Goal: Contribute content: Contribute content

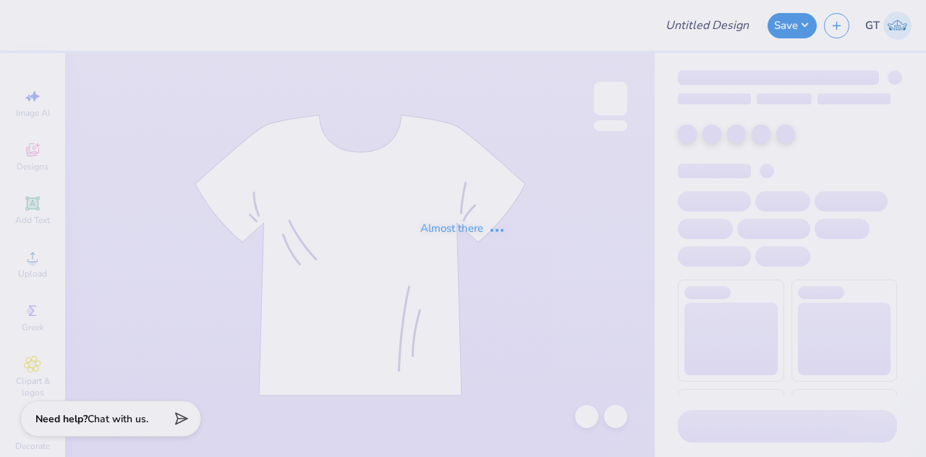
type input "Groovy T12"
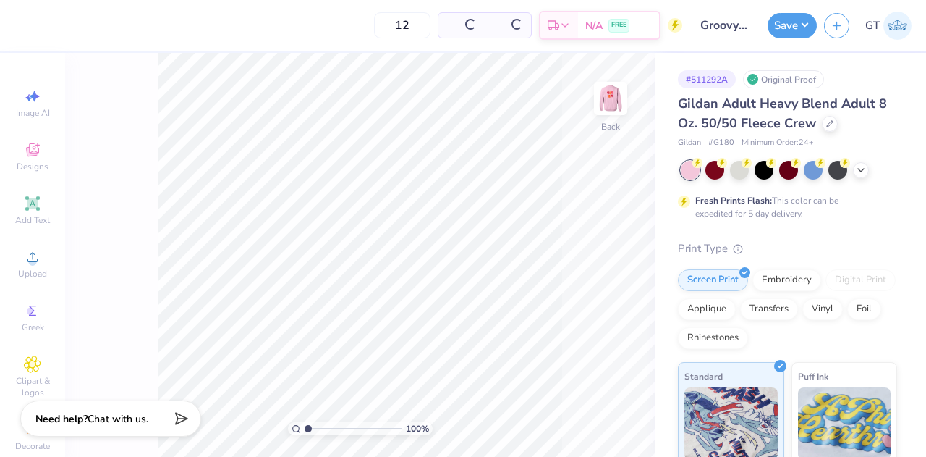
drag, startPoint x: 766, startPoint y: 12, endPoint x: 636, endPoint y: 67, distance: 141.4
click at [636, 67] on div "12 Per Item Total Est. Delivery N/A FREE Design Title Groovy T12 Save GT Image …" at bounding box center [463, 228] width 926 height 457
click at [609, 110] on img at bounding box center [611, 98] width 58 height 58
click at [30, 204] on icon at bounding box center [32, 203] width 11 height 11
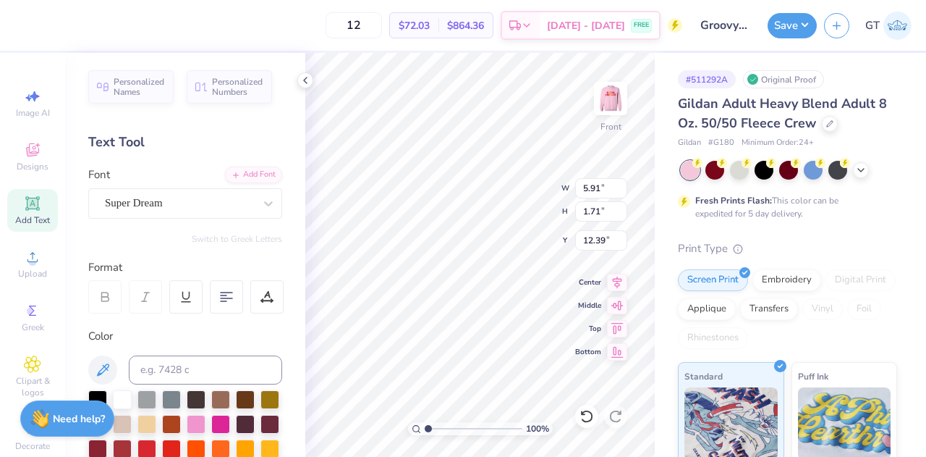
type textarea "®"
type input "2.72"
type input "2.75"
type input "9.41"
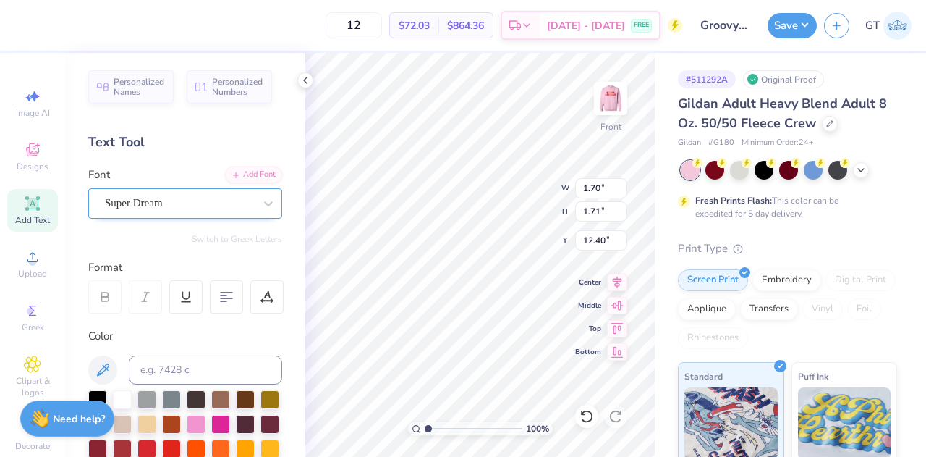
click at [233, 199] on div "Super Dream" at bounding box center [179, 203] width 152 height 22
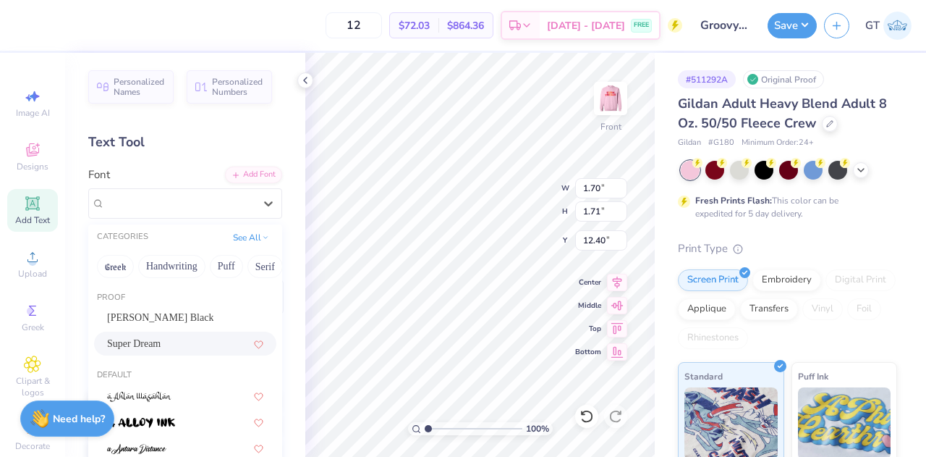
click at [203, 157] on div "Personalized Names Personalized Numbers Text Tool Add Font Font option Super Dr…" at bounding box center [185, 255] width 240 height 404
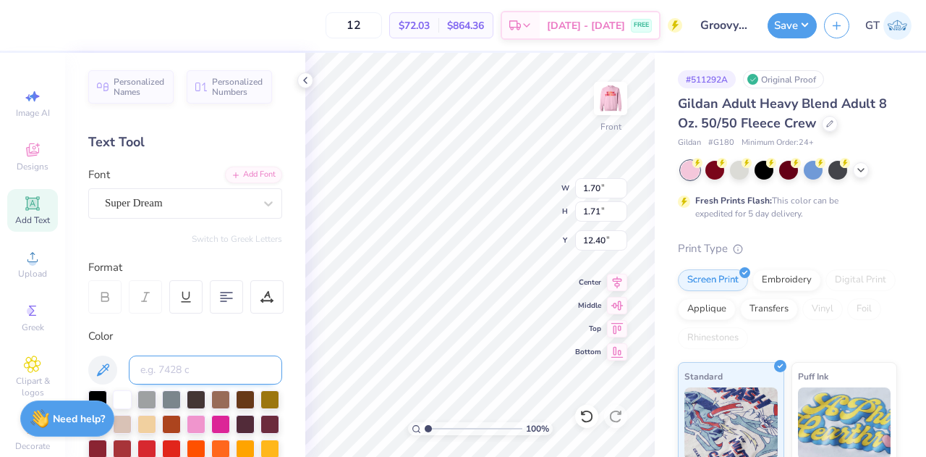
click at [206, 355] on input at bounding box center [205, 369] width 153 height 29
type input "186"
type input "13.25"
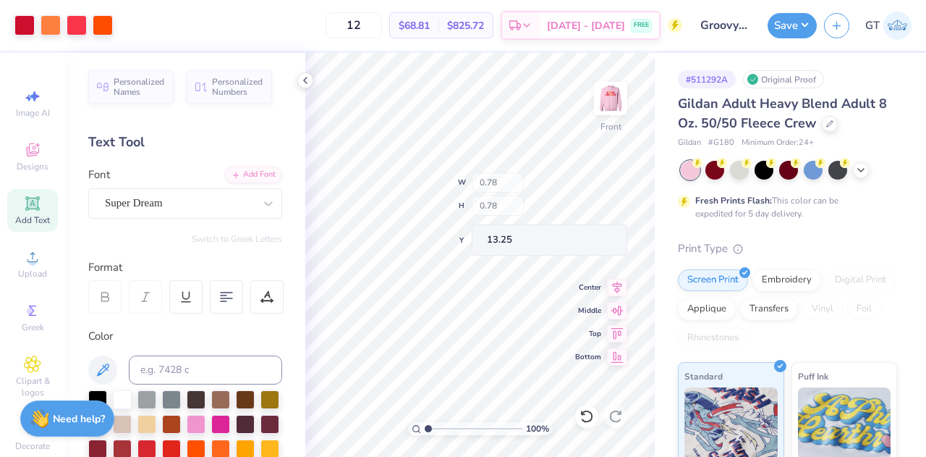
type input "0.78"
type input "9.11"
type input "0.54"
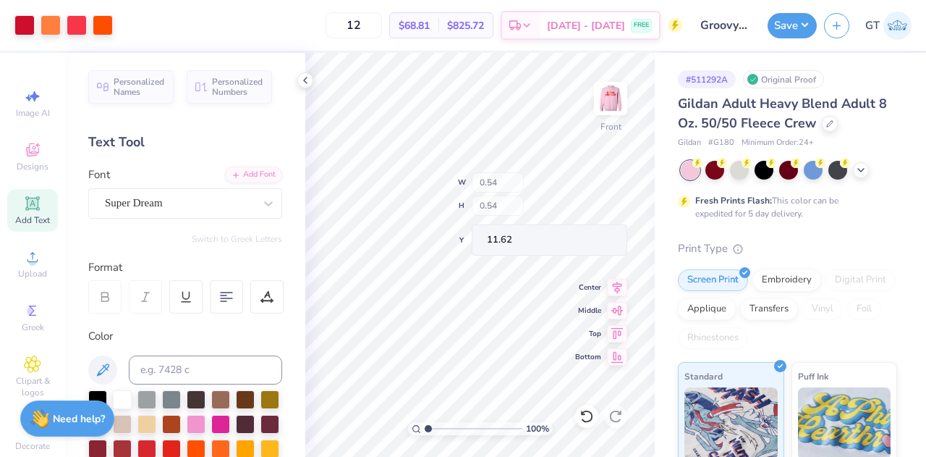
type input "11.62"
type input "9.11"
type input "0.41"
type input "9.24"
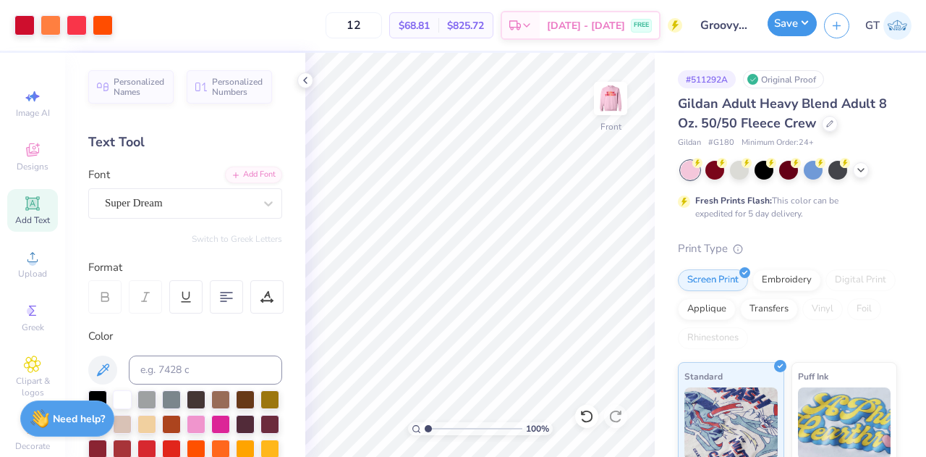
click at [779, 24] on button "Save" at bounding box center [792, 23] width 49 height 25
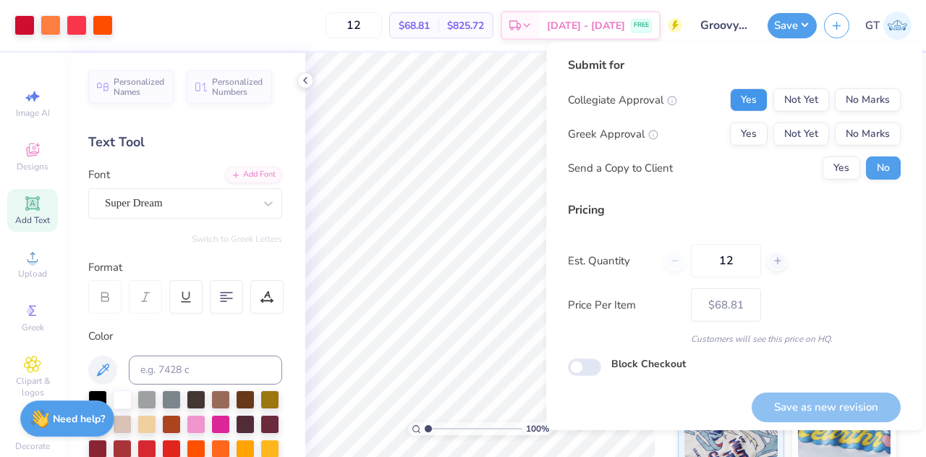
click at [748, 106] on button "Yes" at bounding box center [749, 99] width 38 height 23
click at [849, 138] on button "No Marks" at bounding box center [868, 133] width 66 height 23
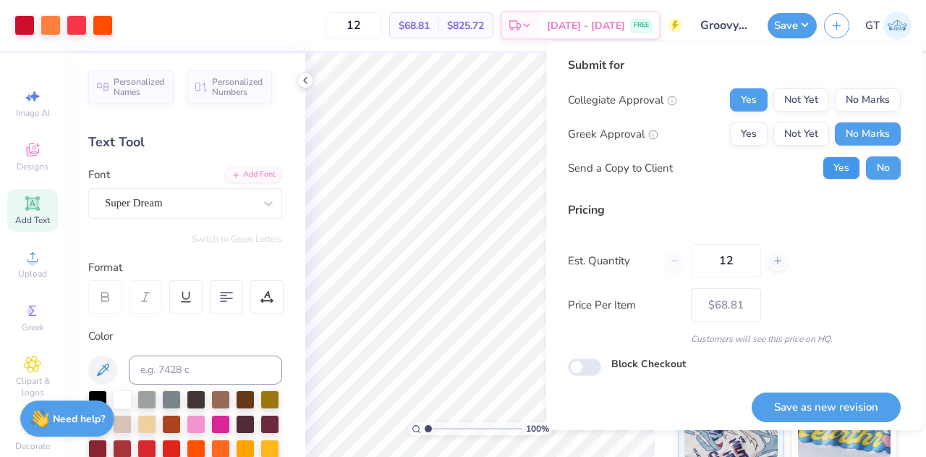
click at [834, 161] on button "Yes" at bounding box center [842, 167] width 38 height 23
click at [821, 407] on button "Save as new revision" at bounding box center [826, 407] width 149 height 30
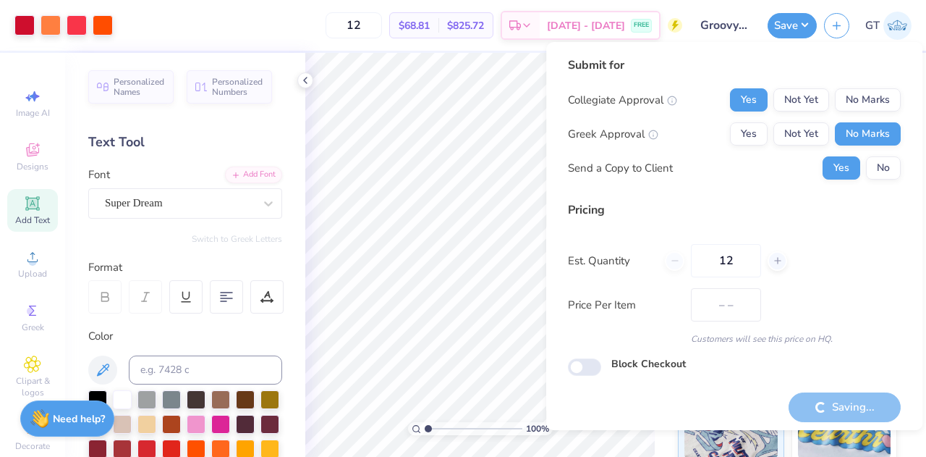
type input "$68.81"
